Goal: Check status: Check status

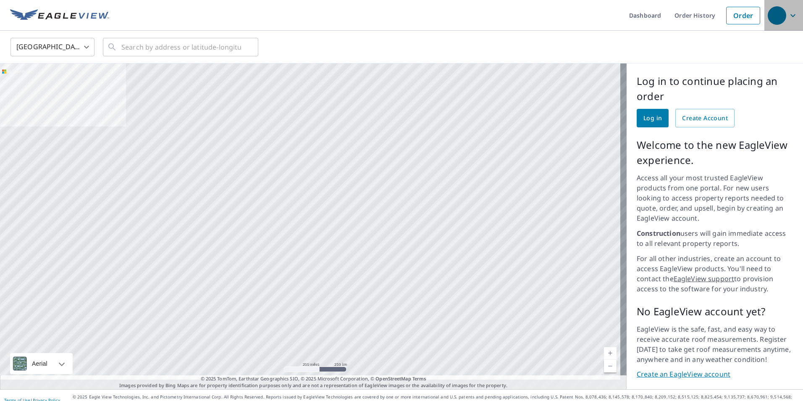
click at [790, 14] on icon "button" at bounding box center [792, 15] width 5 height 3
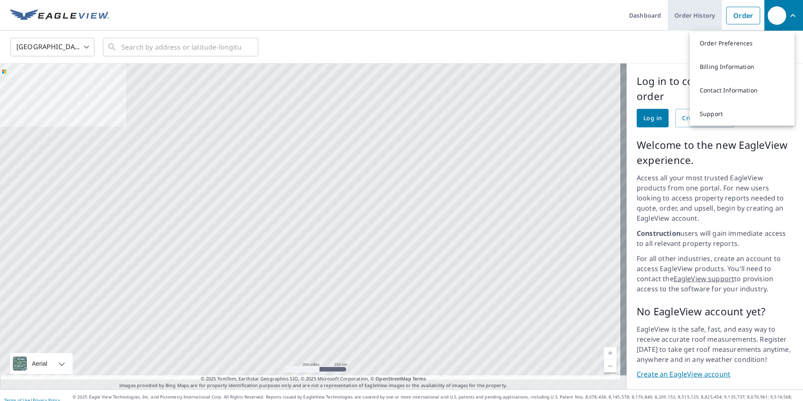
click at [684, 15] on link "Order History" at bounding box center [695, 15] width 54 height 31
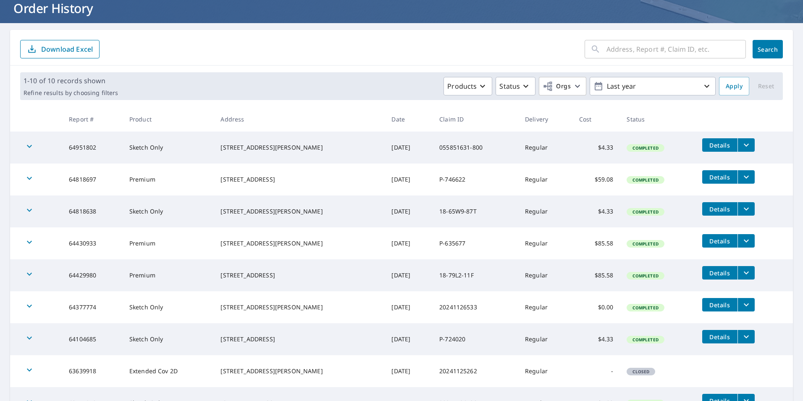
scroll to position [49, 0]
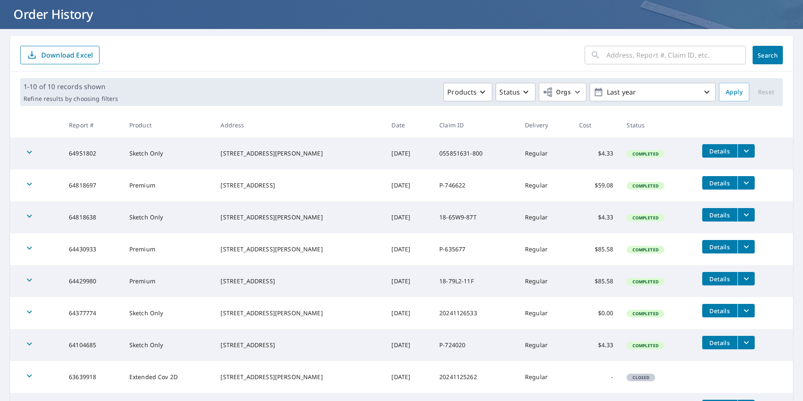
click at [596, 55] on div "​" at bounding box center [665, 55] width 161 height 18
type input "d"
click at [628, 58] on input "text" at bounding box center [676, 55] width 139 height 24
type input "38094 hickory dr"
click at [763, 57] on span "Search" at bounding box center [767, 55] width 17 height 8
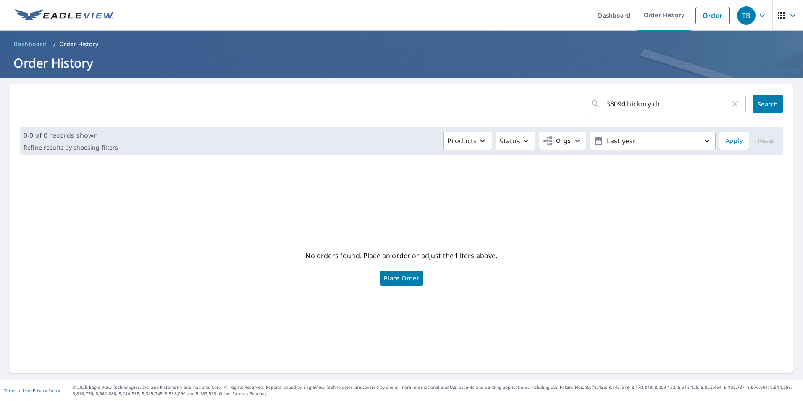
click at [80, 42] on p "Order History" at bounding box center [78, 44] width 39 height 8
click at [33, 43] on span "Dashboard" at bounding box center [29, 44] width 33 height 8
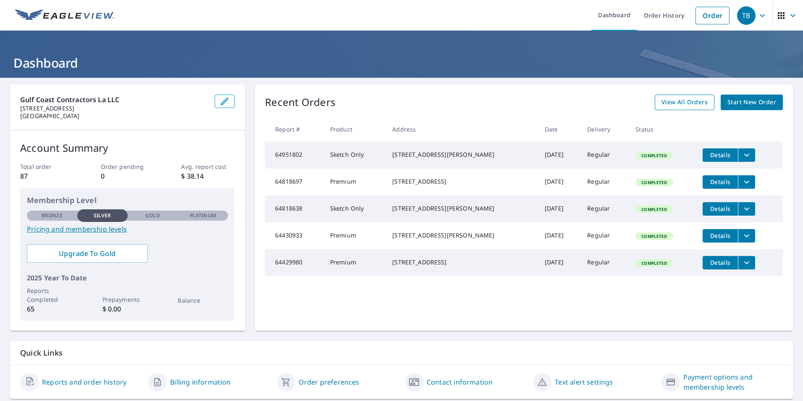
click at [683, 100] on span "View All Orders" at bounding box center [685, 102] width 46 height 11
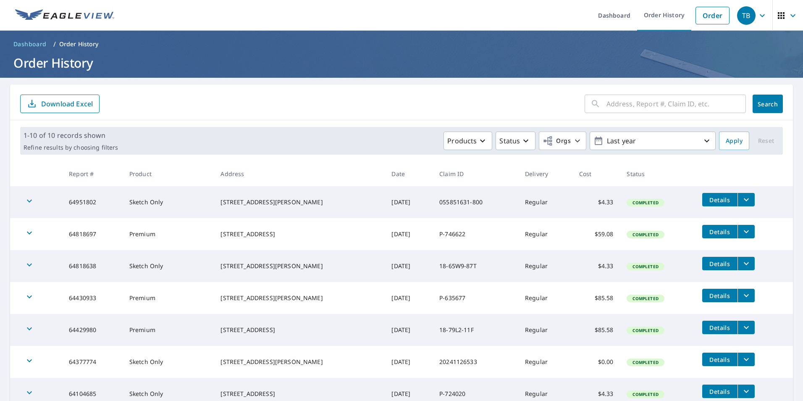
click at [610, 105] on input "text" at bounding box center [676, 104] width 139 height 24
click at [664, 105] on input "38094 Hickory dr" at bounding box center [668, 104] width 123 height 24
type input "38094 Hickory dr Pearl River,La."
click at [753, 99] on button "Search" at bounding box center [768, 104] width 30 height 18
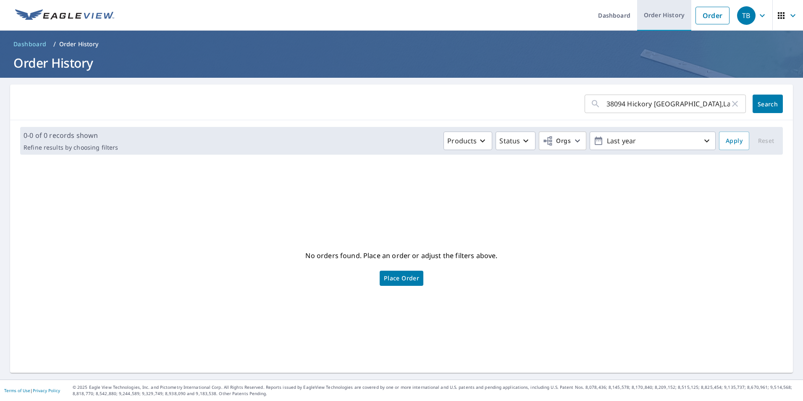
click at [667, 16] on link "Order History" at bounding box center [664, 15] width 54 height 31
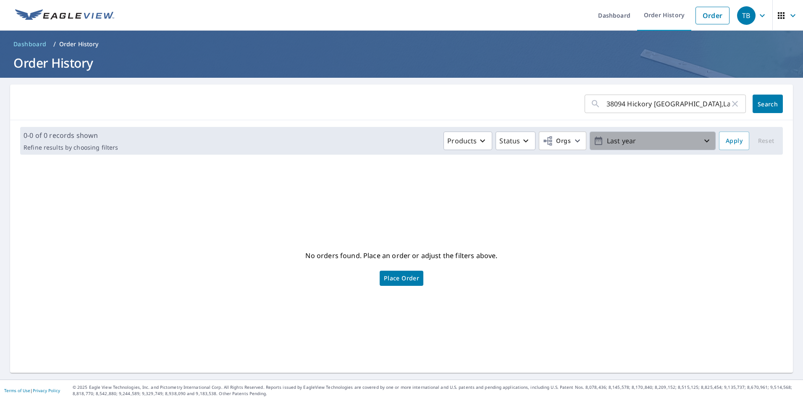
click at [702, 139] on icon "button" at bounding box center [707, 141] width 10 height 10
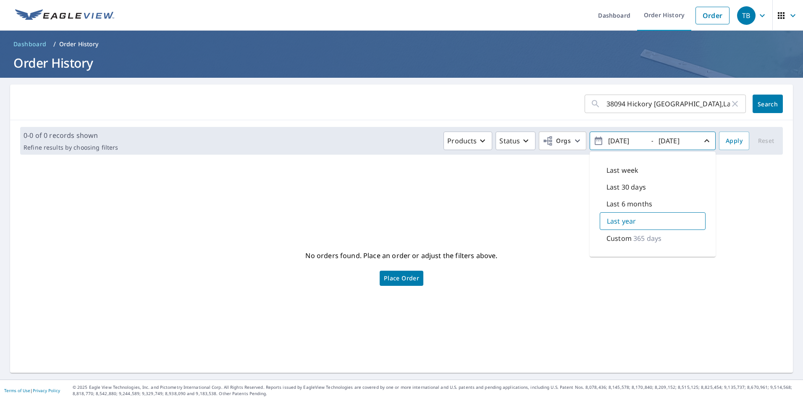
click at [630, 200] on p "Last 6 months" at bounding box center [630, 204] width 46 height 10
type input "2025/03/09"
click at [735, 139] on span "Apply" at bounding box center [734, 141] width 17 height 11
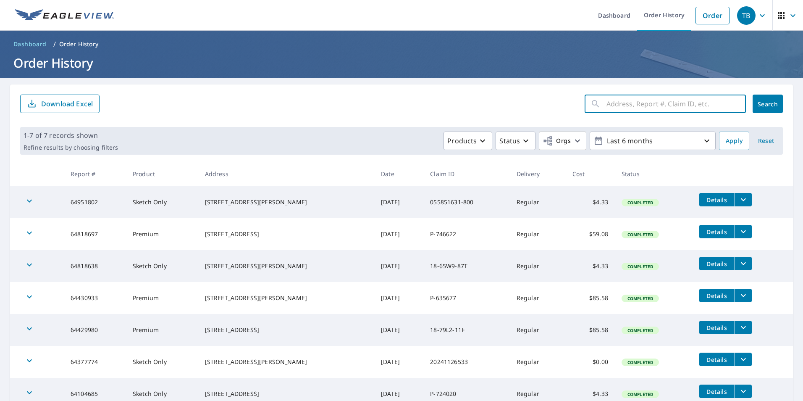
click at [651, 102] on input "text" at bounding box center [676, 104] width 139 height 24
type input "38094 Hickory dr"
click at [765, 104] on span "Search" at bounding box center [767, 104] width 17 height 8
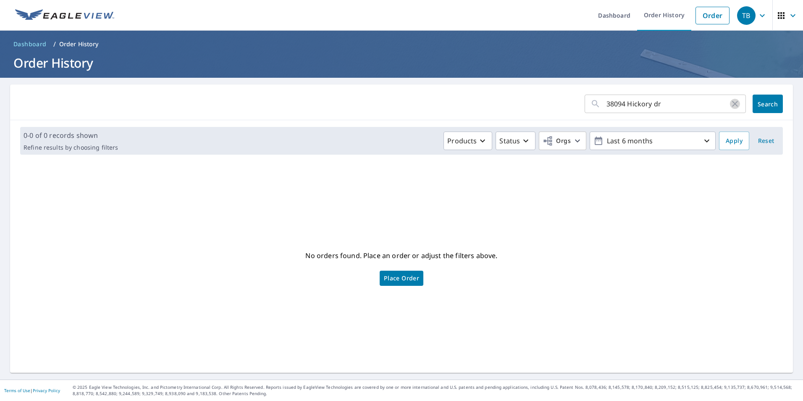
click at [732, 103] on icon "button" at bounding box center [735, 104] width 6 height 6
click at [788, 16] on icon "button" at bounding box center [793, 16] width 10 height 10
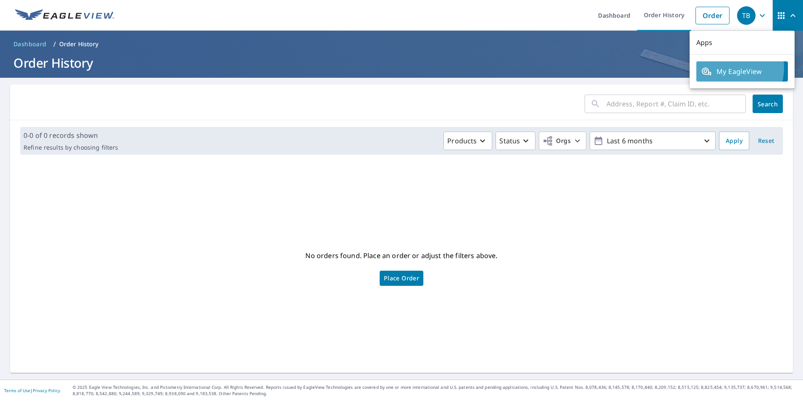
click at [729, 68] on span "My EagleView" at bounding box center [741, 71] width 81 height 10
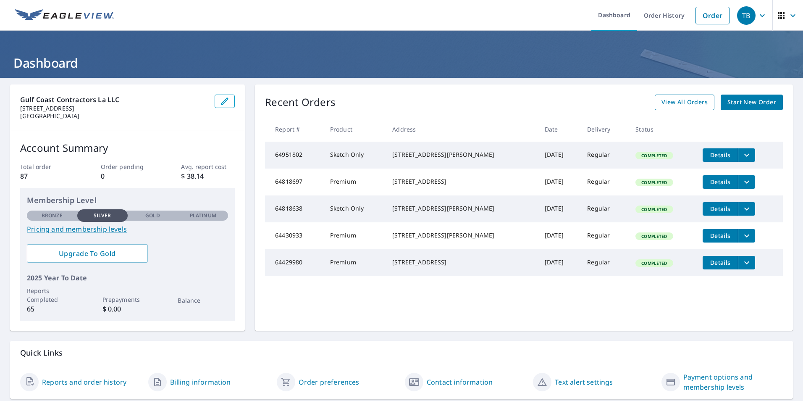
click at [689, 104] on span "View All Orders" at bounding box center [685, 102] width 46 height 11
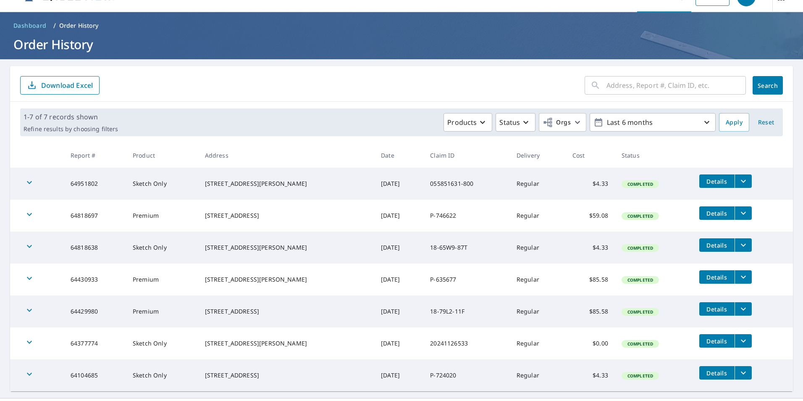
scroll to position [37, 0]
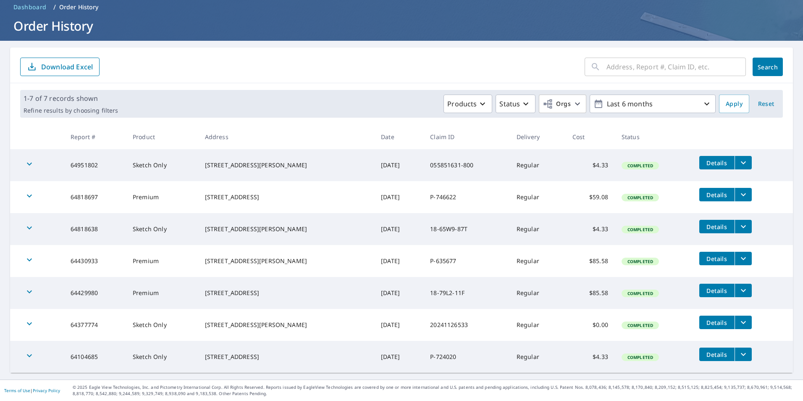
click at [635, 63] on input "text" at bounding box center [676, 67] width 139 height 24
type input "d"
type input "francisco"
click at [759, 68] on span "Search" at bounding box center [767, 67] width 17 height 8
